Goal: Navigation & Orientation: Find specific page/section

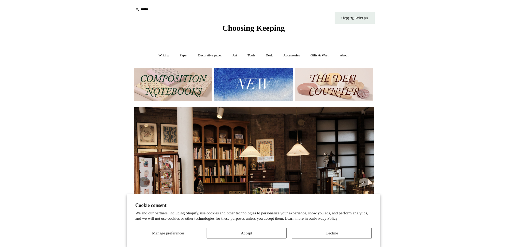
click at [315, 97] on img at bounding box center [334, 84] width 78 height 33
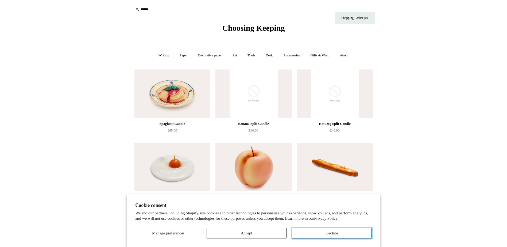
click at [325, 236] on button "Decline" at bounding box center [332, 233] width 80 height 11
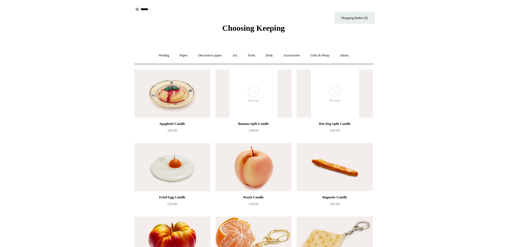
click at [267, 103] on img at bounding box center [254, 94] width 76 height 48
click at [186, 54] on link "Paper +" at bounding box center [184, 55] width 18 height 14
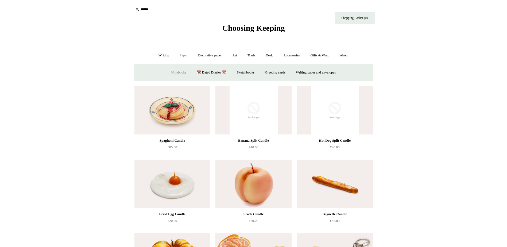
click at [178, 70] on link "Notebooks +" at bounding box center [179, 73] width 25 height 14
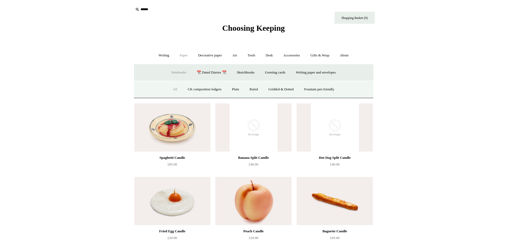
click at [172, 88] on link "All" at bounding box center [175, 89] width 14 height 14
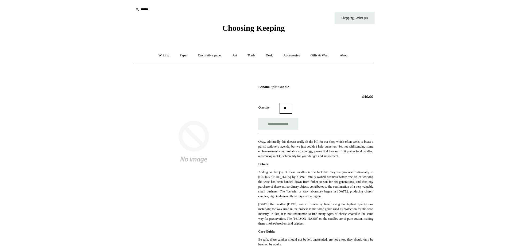
click at [185, 143] on img at bounding box center [194, 142] width 120 height 120
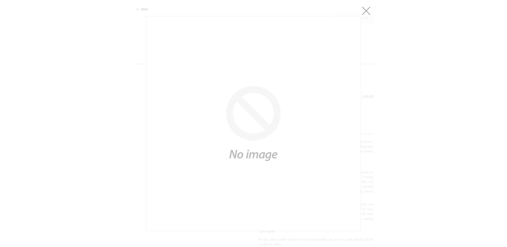
click at [367, 13] on link at bounding box center [366, 10] width 11 height 11
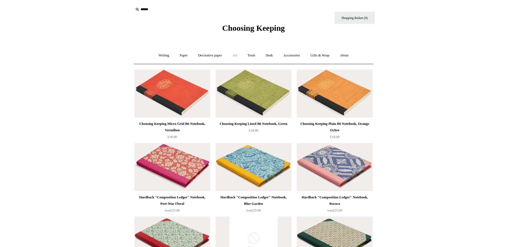
click at [237, 55] on link "Art +" at bounding box center [235, 55] width 14 height 14
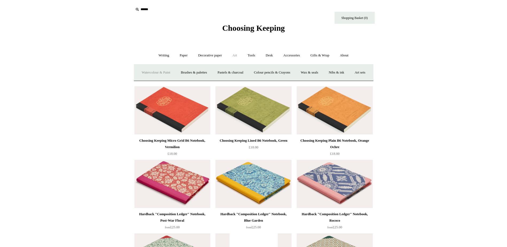
click at [167, 71] on link "Watercolour & Paint" at bounding box center [156, 73] width 38 height 14
